Goal: Information Seeking & Learning: Learn about a topic

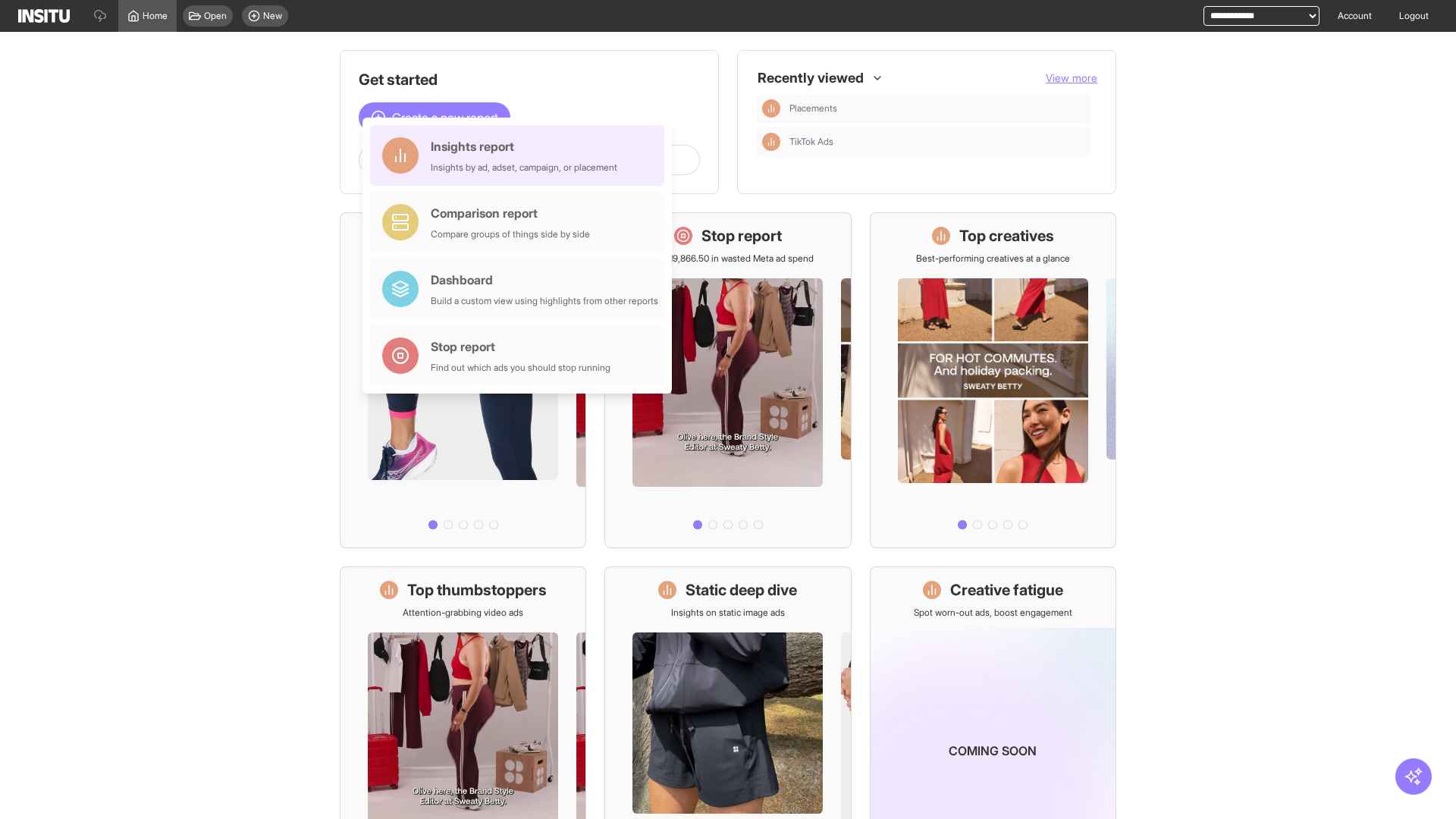
click at [521, 155] on div "Insights report Insights by ad, adset, campaign, or placement" at bounding box center [524, 155] width 186 height 36
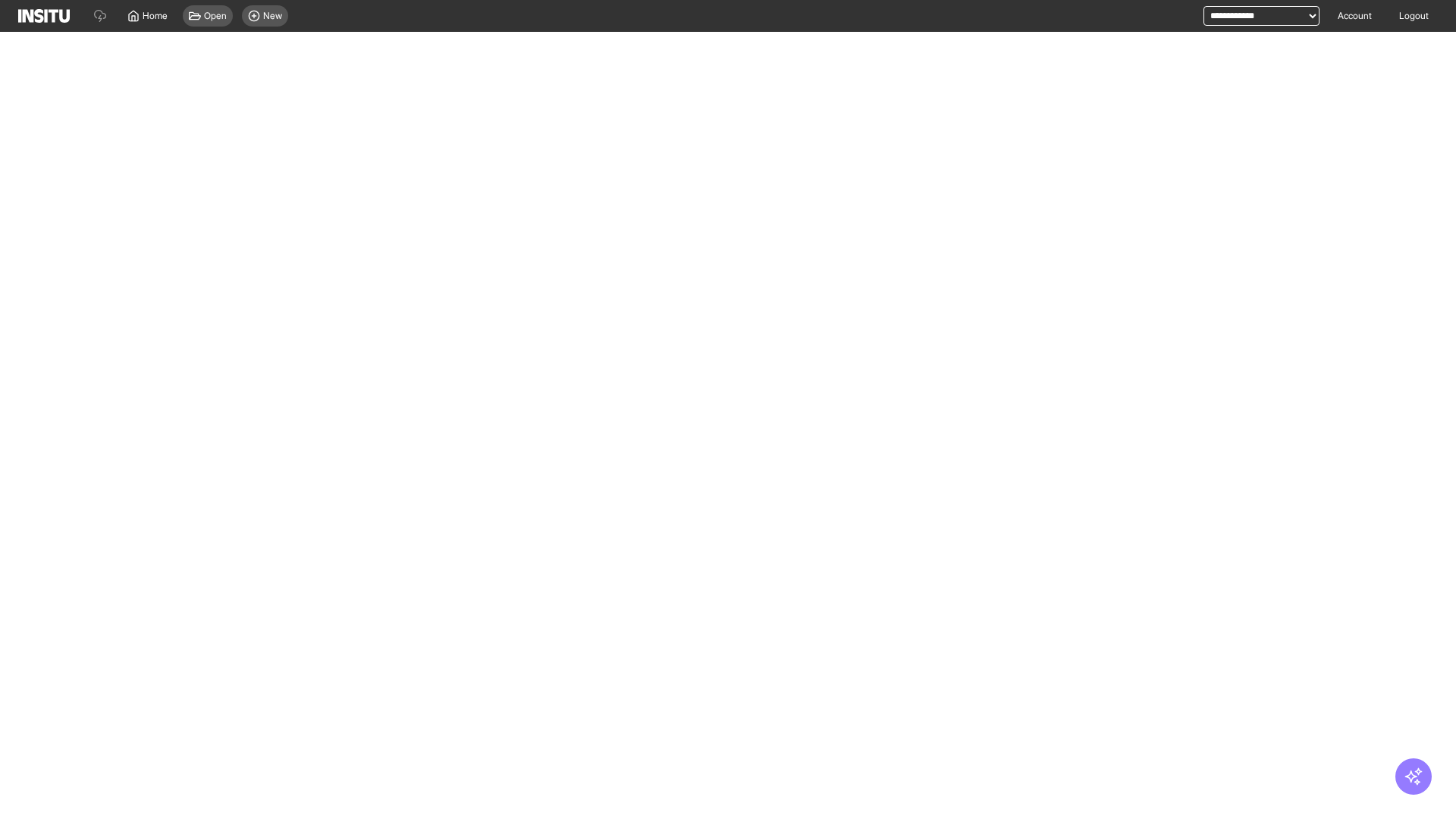
select select "**"
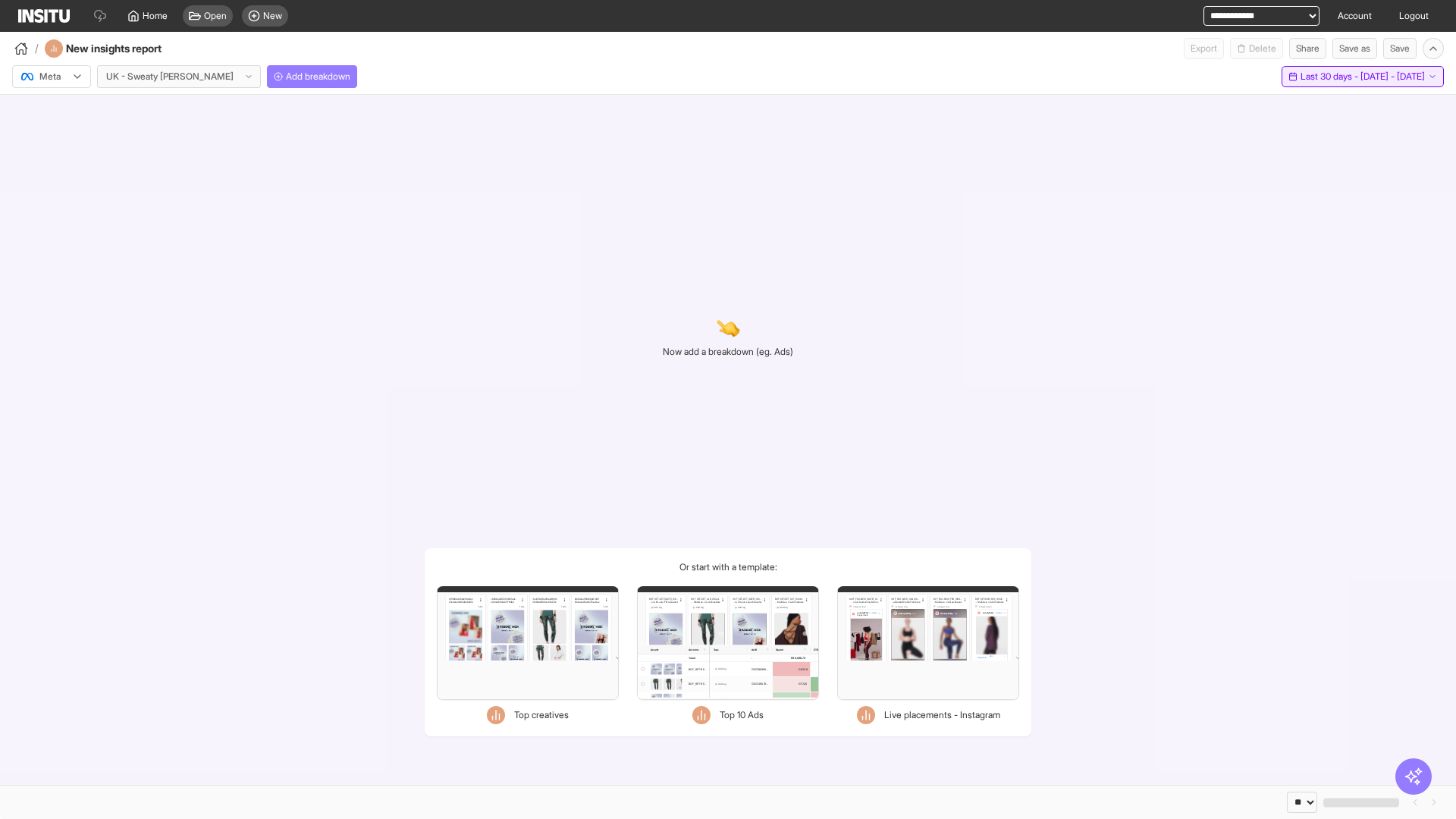
click at [1334, 77] on span "Last 30 days - [DATE] - [DATE]" at bounding box center [1363, 76] width 125 height 12
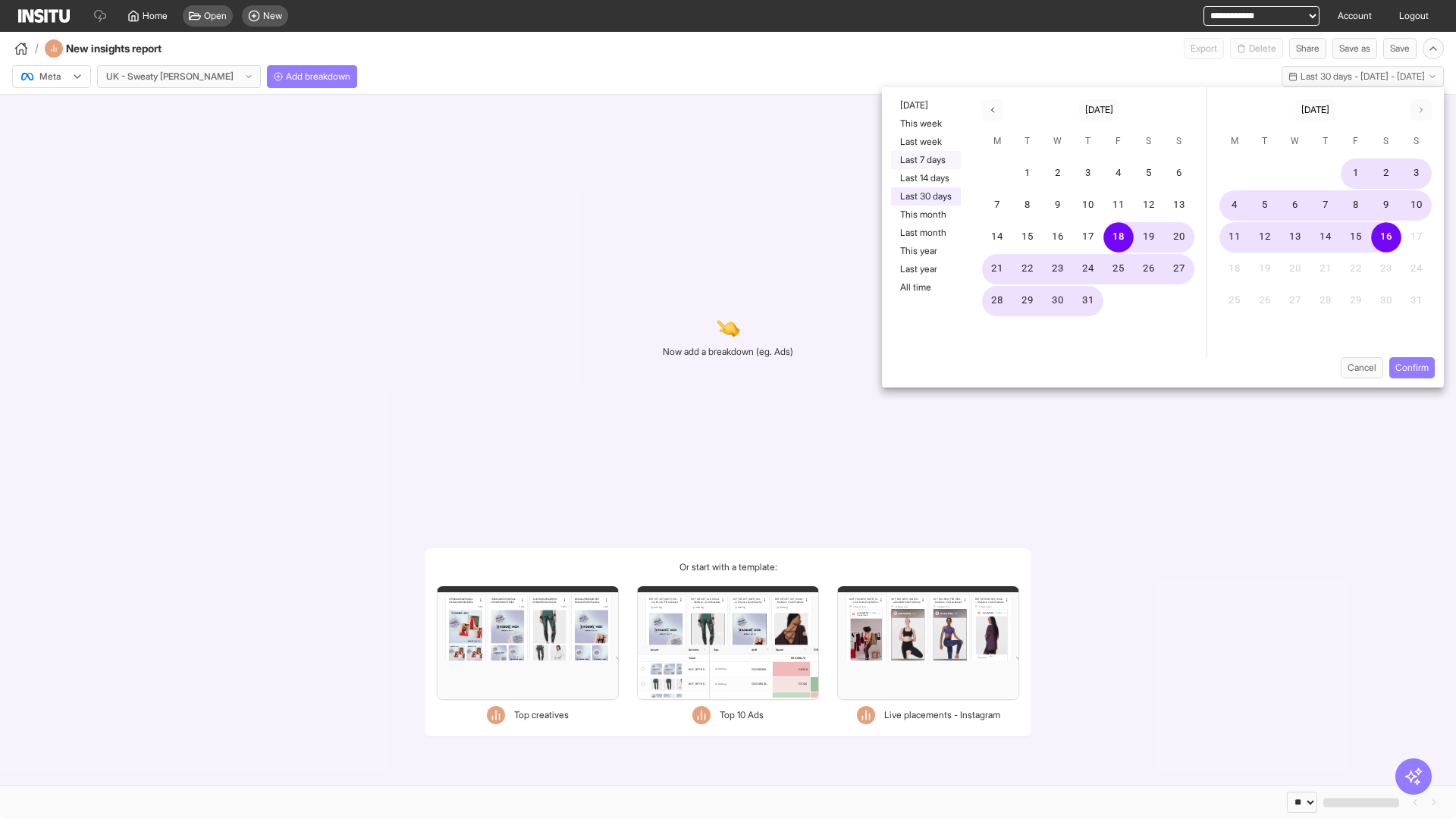
click at [924, 160] on button "Last 7 days" at bounding box center [926, 159] width 69 height 18
